Goal: Register for event/course

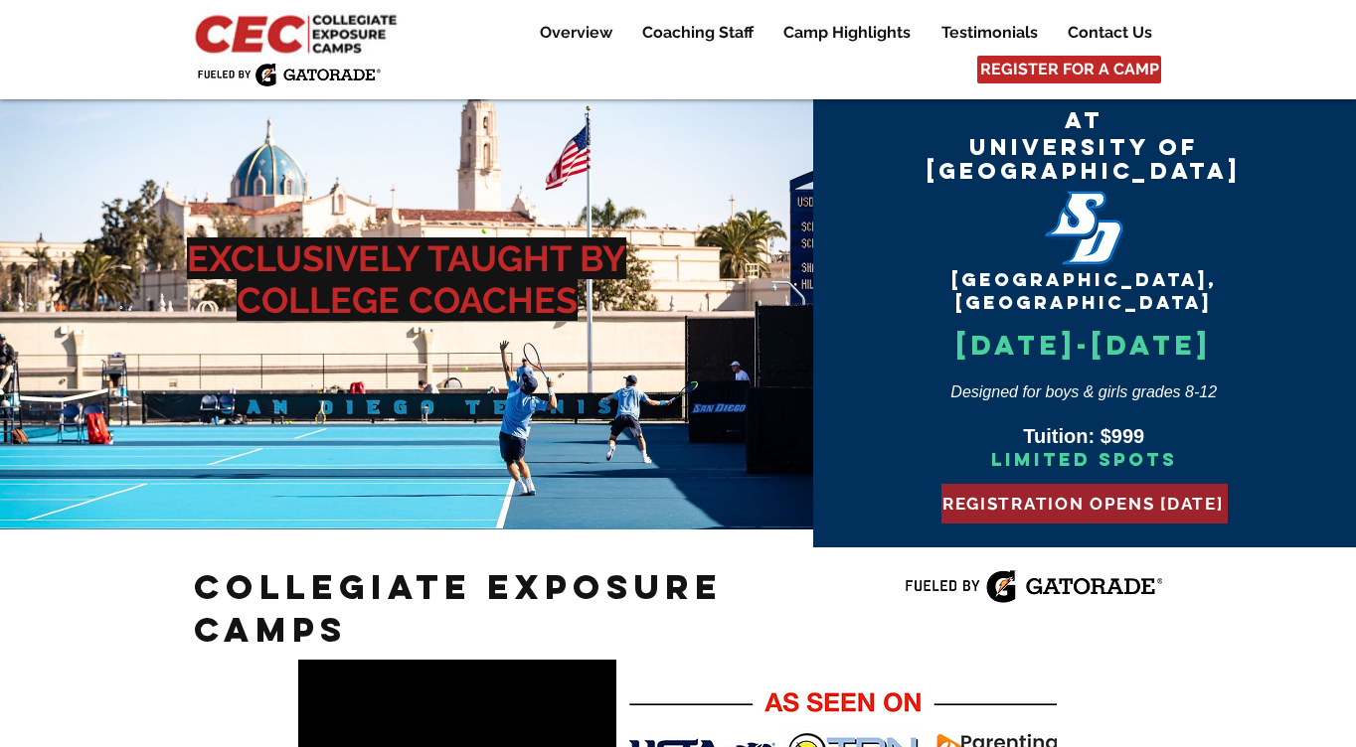
click at [1103, 494] on span "REGISTRATION OPENS [DATE]" at bounding box center [1082, 504] width 281 height 20
click at [1004, 494] on span "REGISTRATION OPENS [DATE]" at bounding box center [1082, 504] width 281 height 20
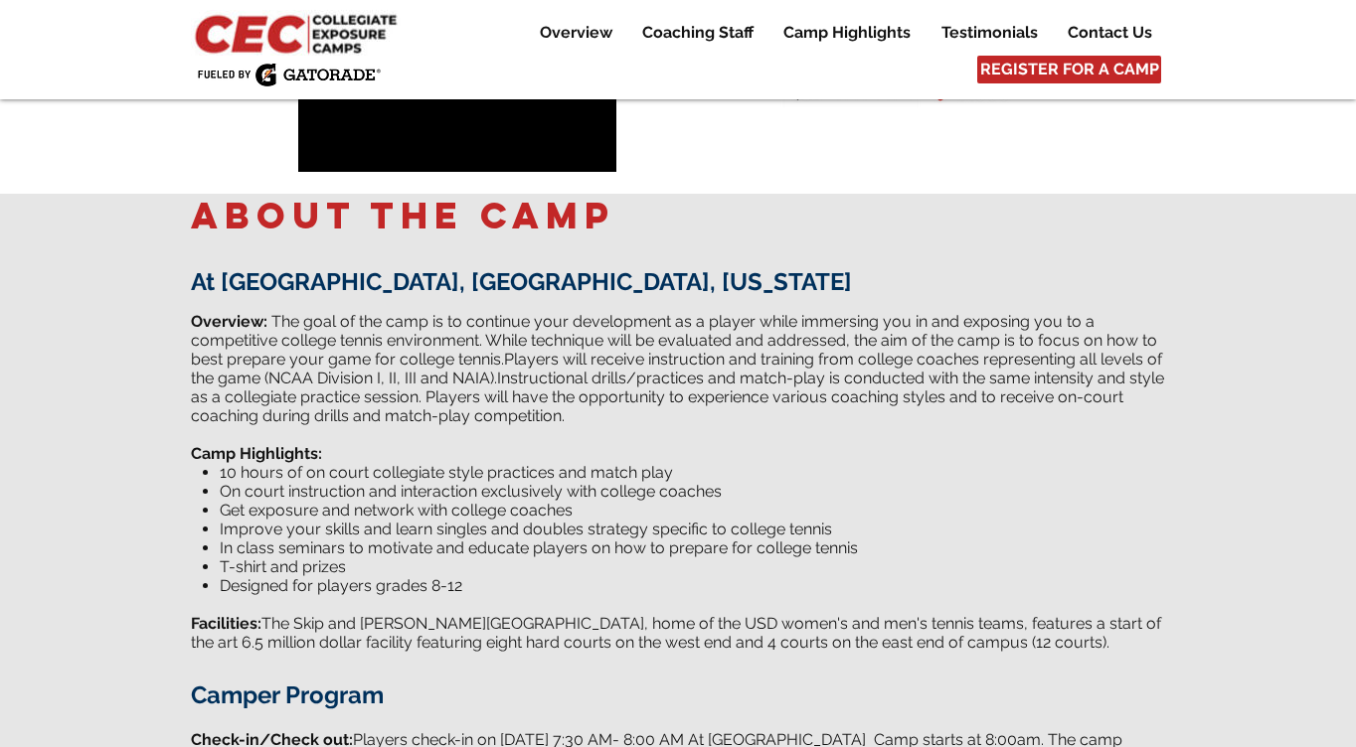
scroll to position [640, 0]
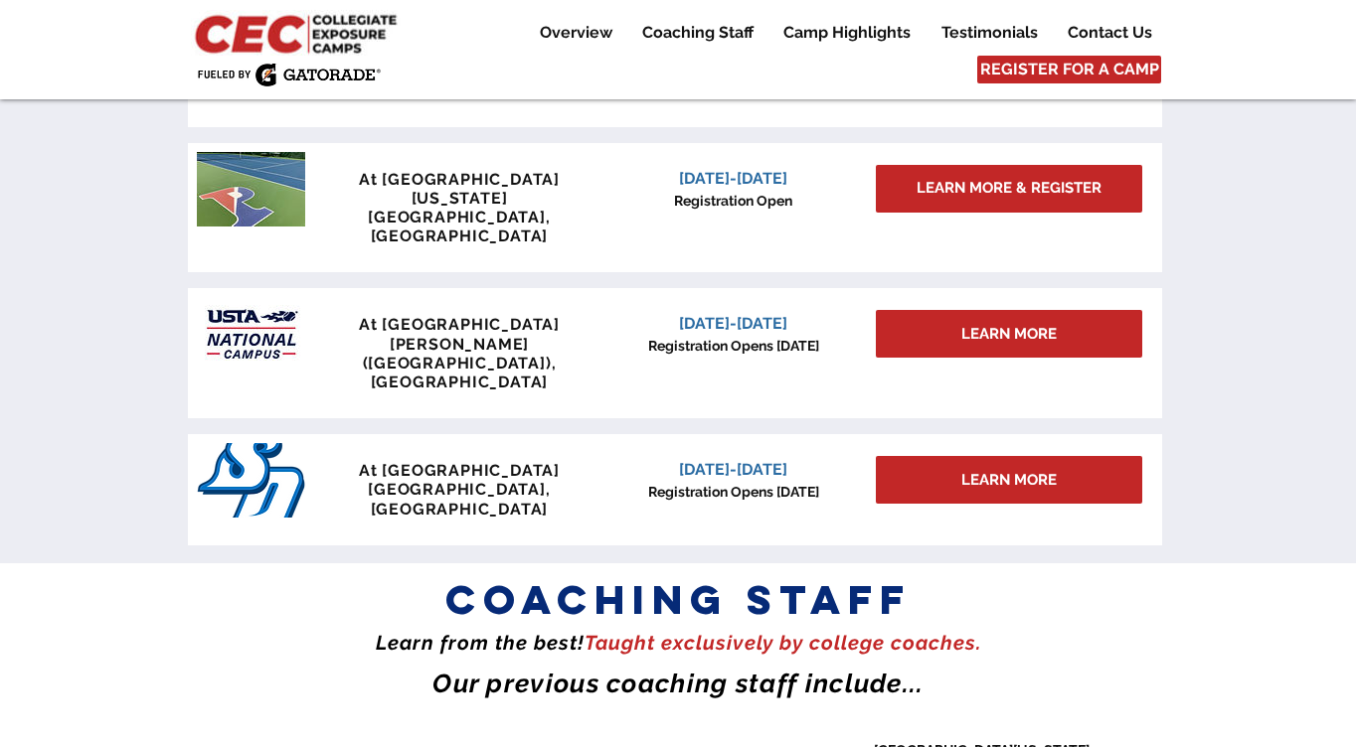
scroll to position [1478, 0]
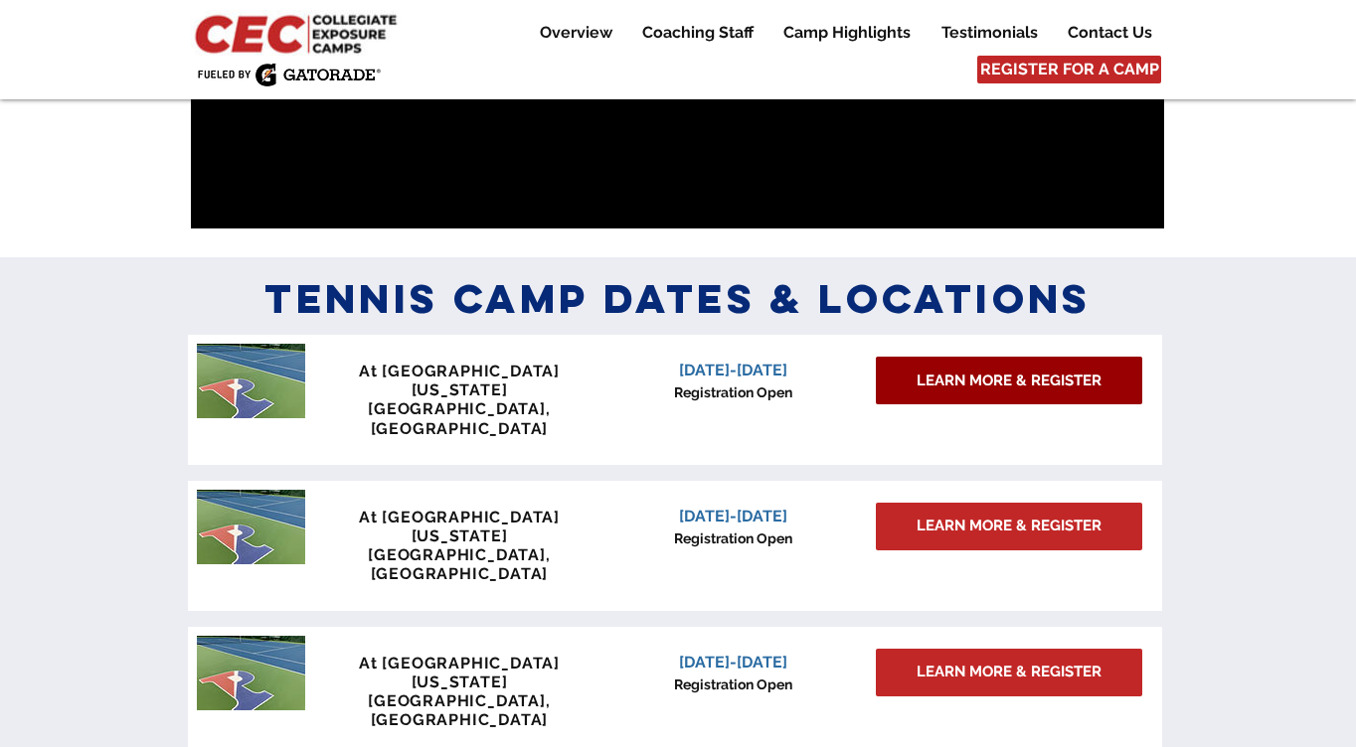
click at [939, 381] on span "LEARN MORE & REGISTER" at bounding box center [1008, 381] width 185 height 21
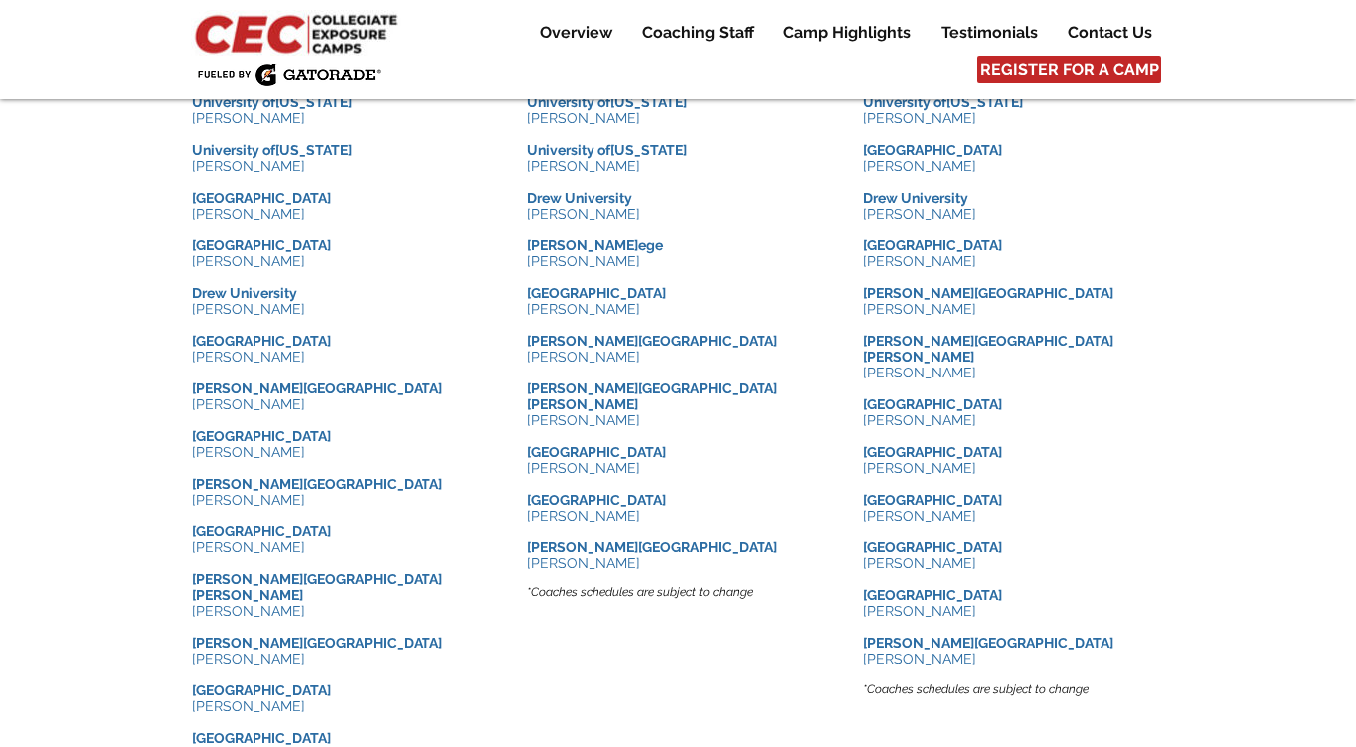
scroll to position [2167, 0]
click at [51, 216] on div at bounding box center [678, 340] width 1356 height 1503
